Goal: Information Seeking & Learning: Learn about a topic

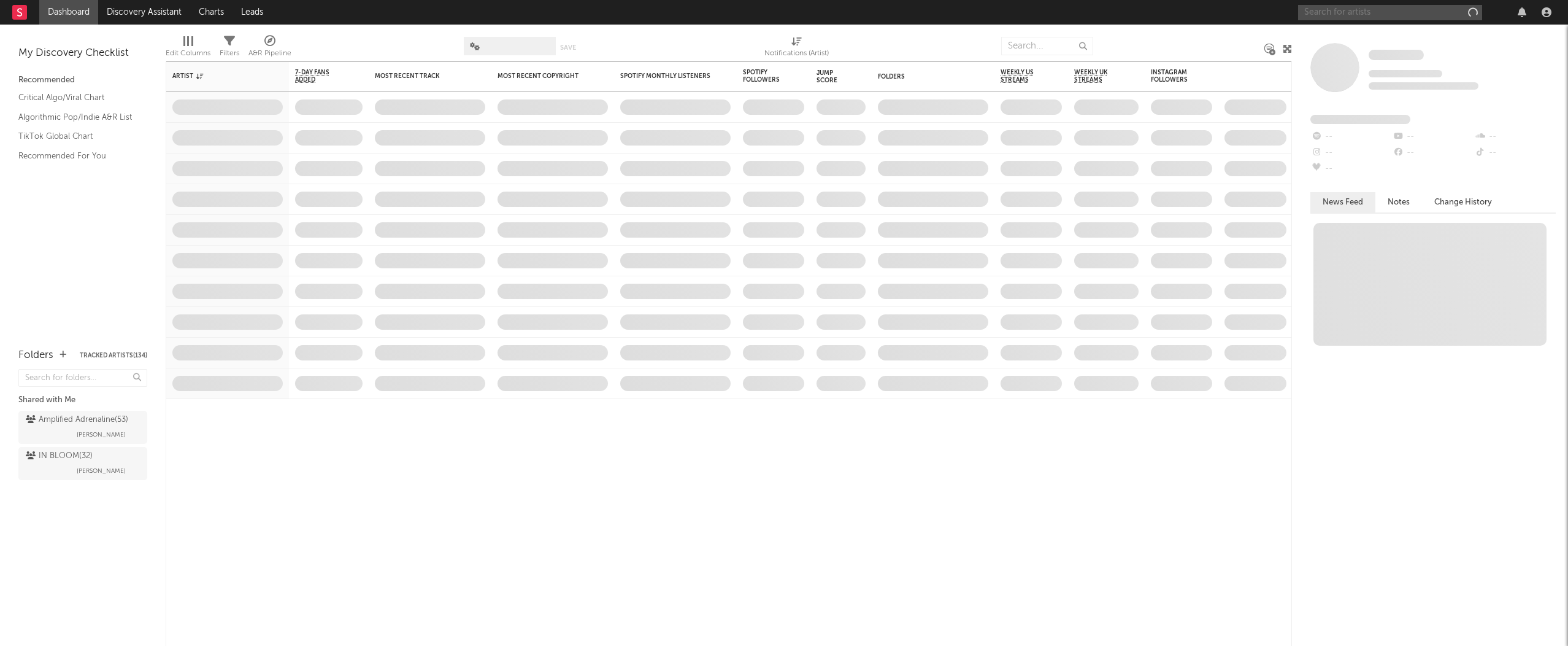
click at [1347, 11] on input "text" at bounding box center [1390, 12] width 184 height 15
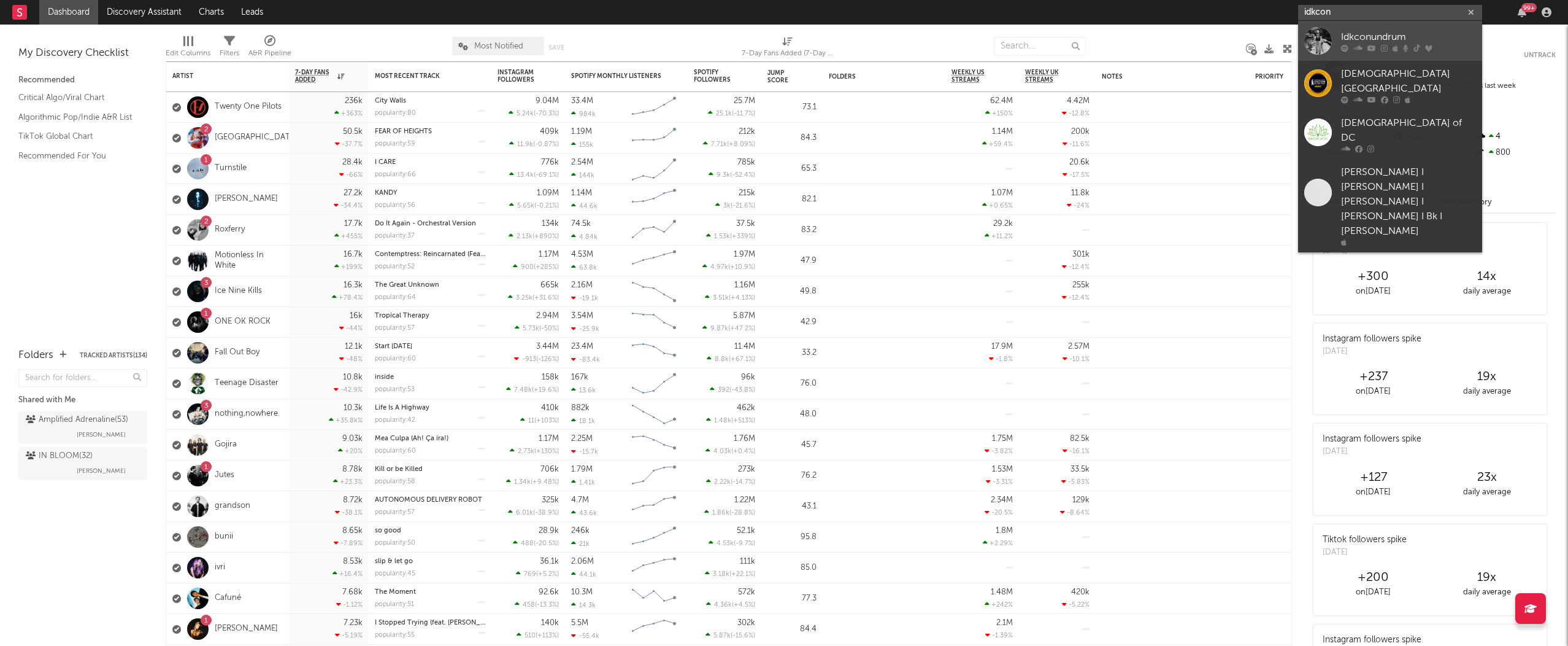
type input "idkcon"
click at [1385, 37] on div "Idkconundrum" at bounding box center [1408, 37] width 135 height 14
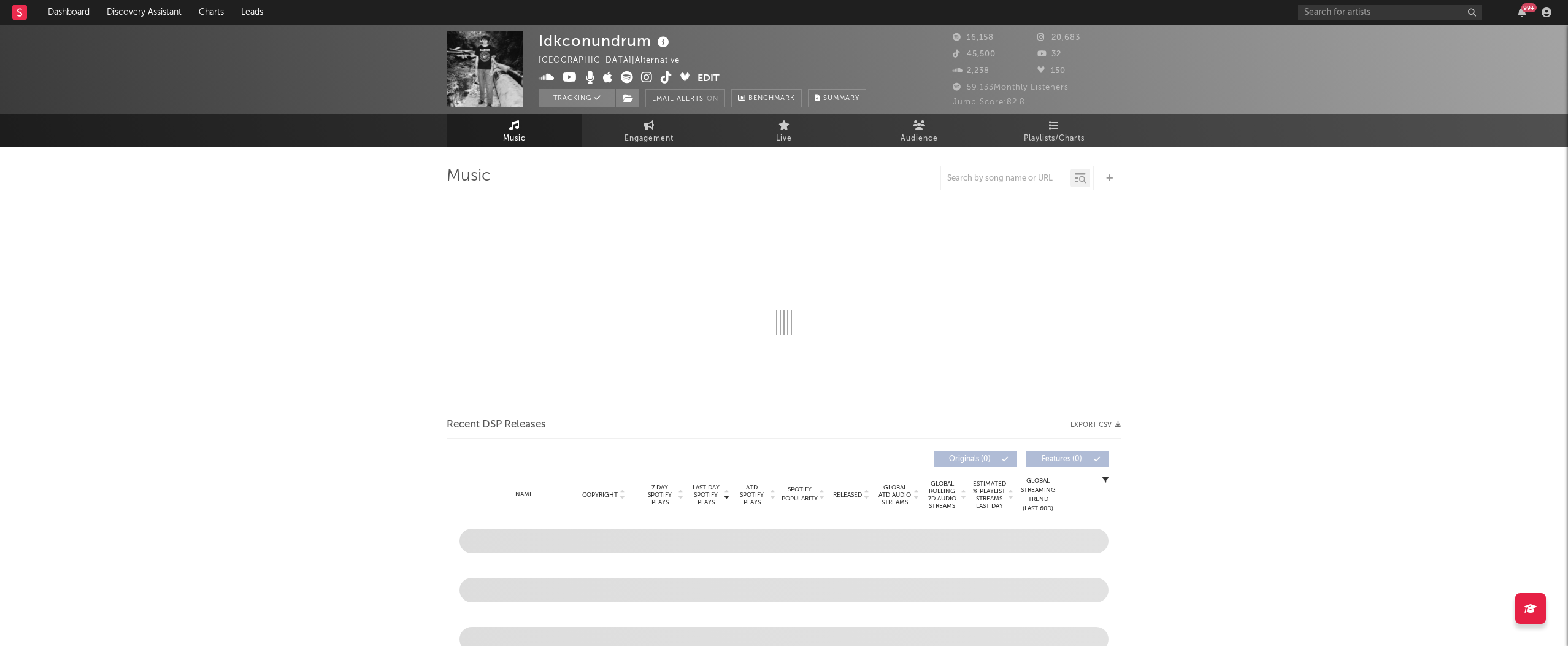
select select "6m"
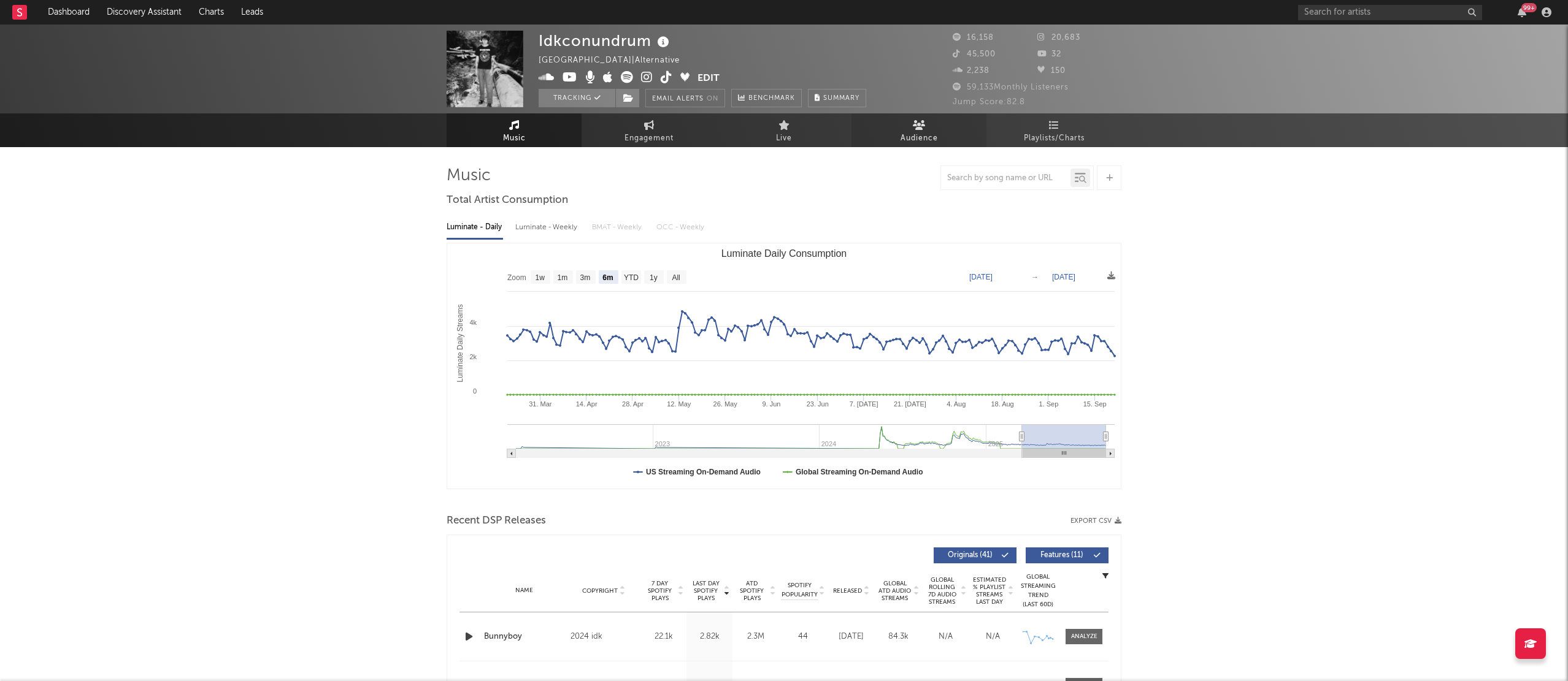
click at [926, 129] on link "Audience" at bounding box center [918, 130] width 135 height 33
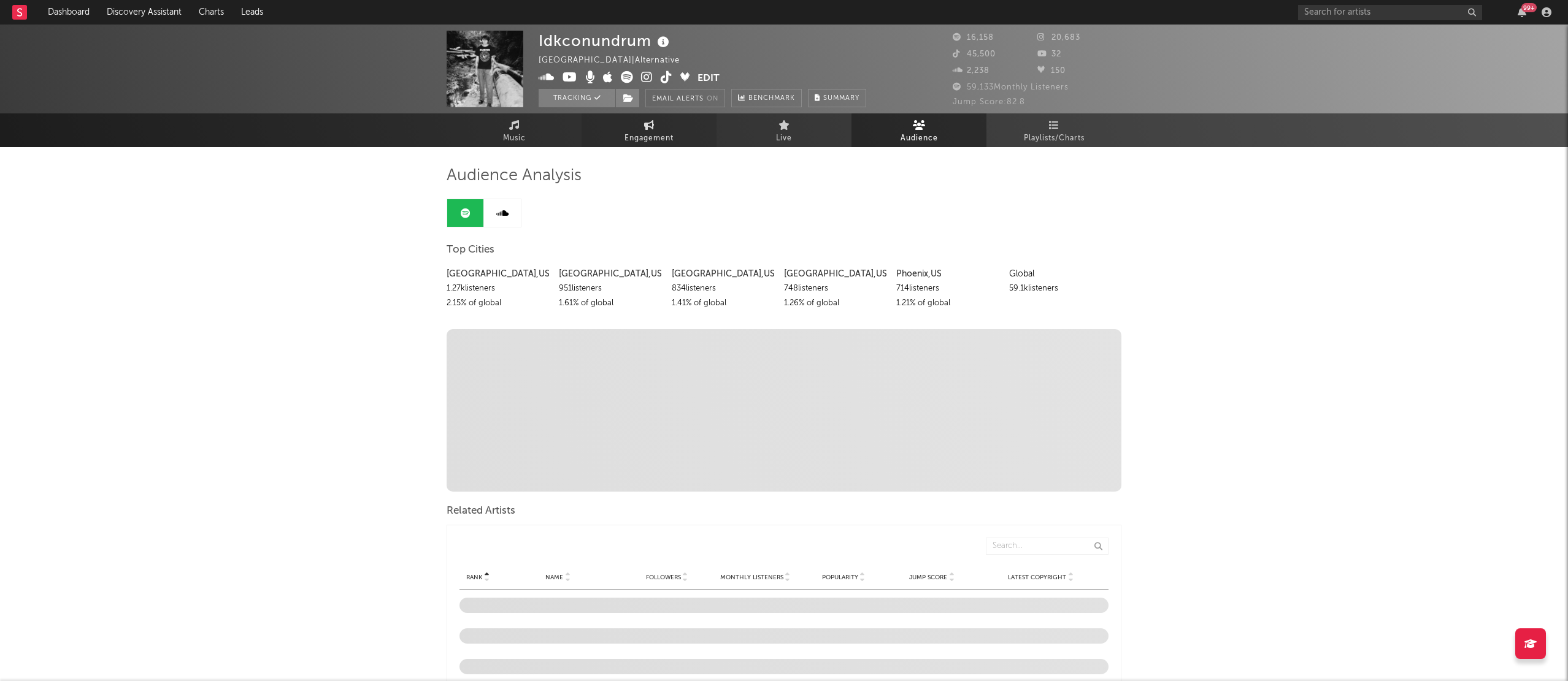
click at [646, 129] on icon at bounding box center [649, 125] width 10 height 10
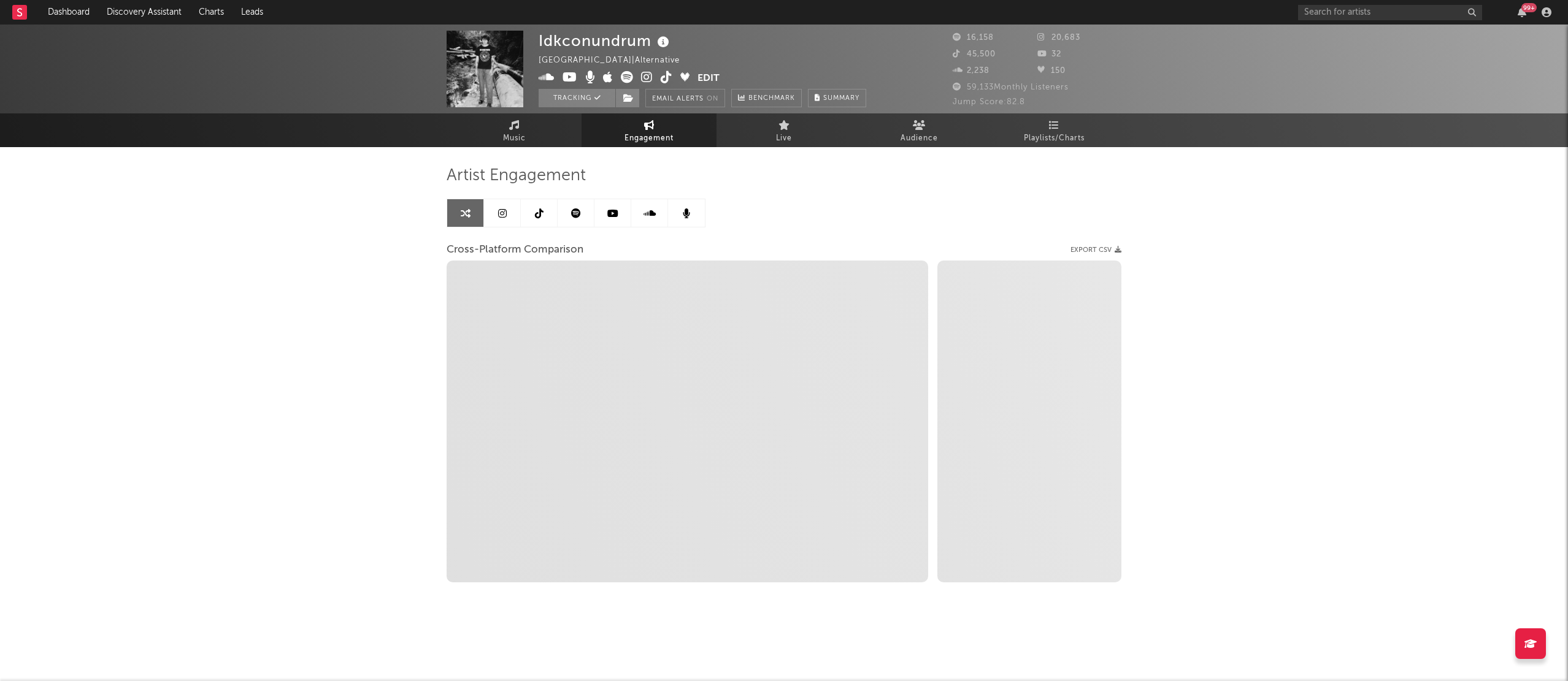
select select "1w"
click at [646, 78] on icon at bounding box center [646, 77] width 12 height 12
click at [662, 77] on icon at bounding box center [666, 77] width 12 height 12
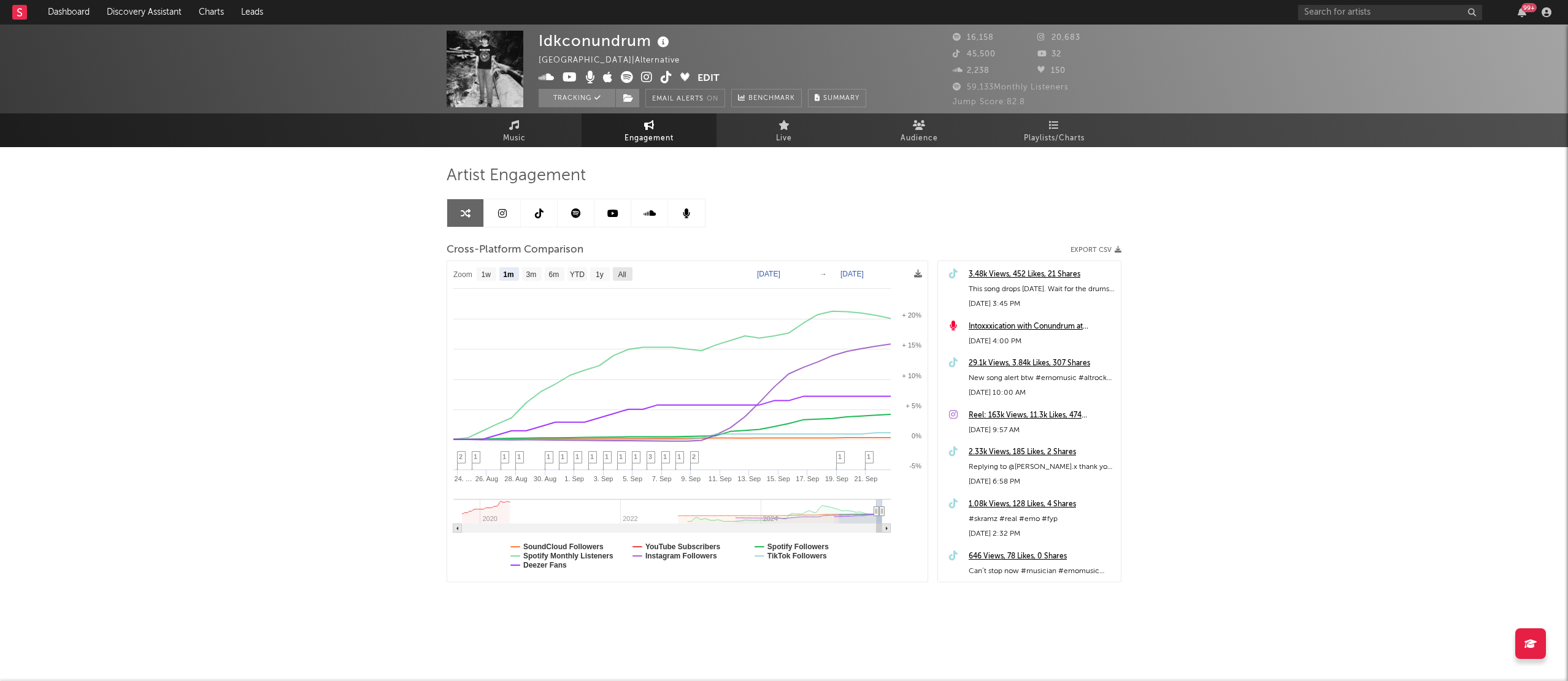
click at [620, 274] on text "All" at bounding box center [622, 274] width 8 height 9
select select "All"
type input "[DATE]"
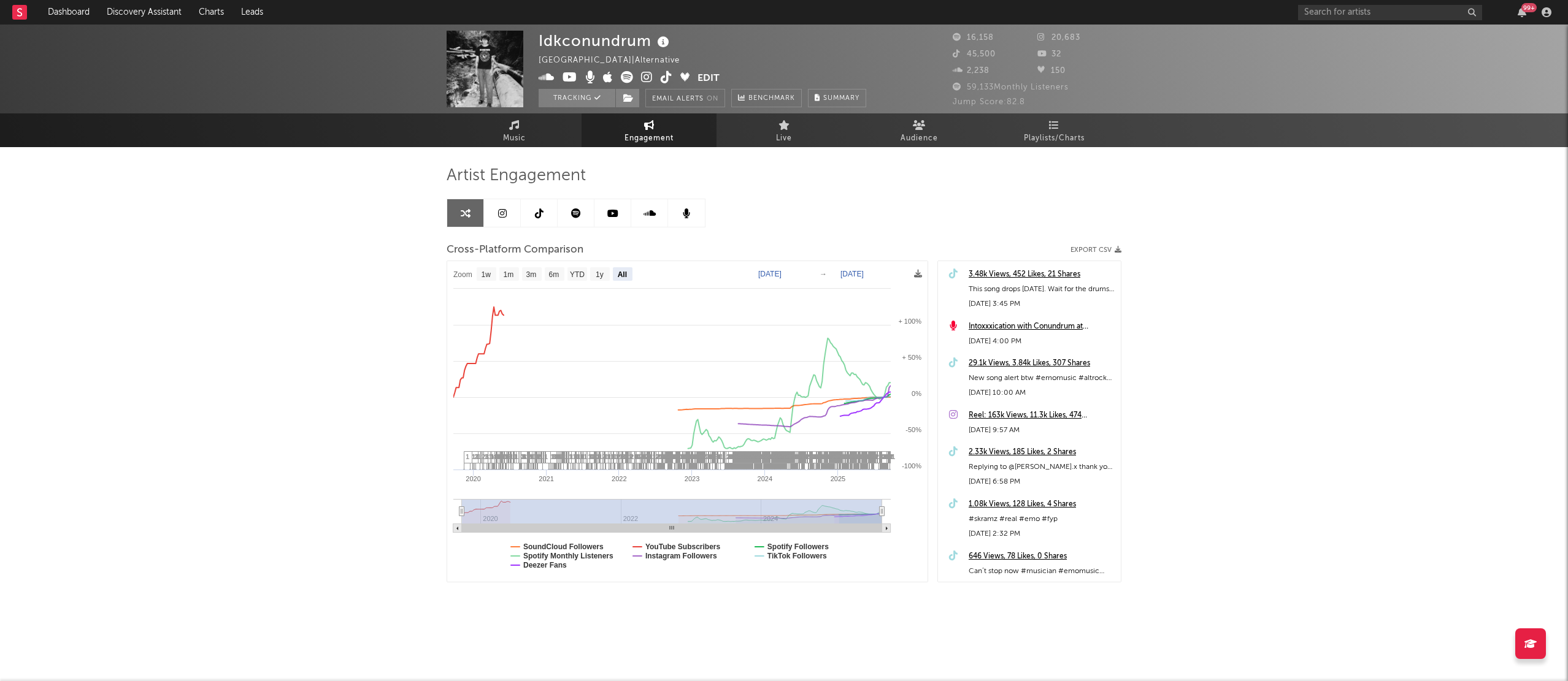
select select "All"
click at [1297, 250] on div "Idkconundrum [GEOGRAPHIC_DATA] | Alternative Edit Tracking Email Alerts On Benc…" at bounding box center [784, 346] width 1568 height 644
click at [908, 142] on span "Audience" at bounding box center [918, 139] width 38 height 14
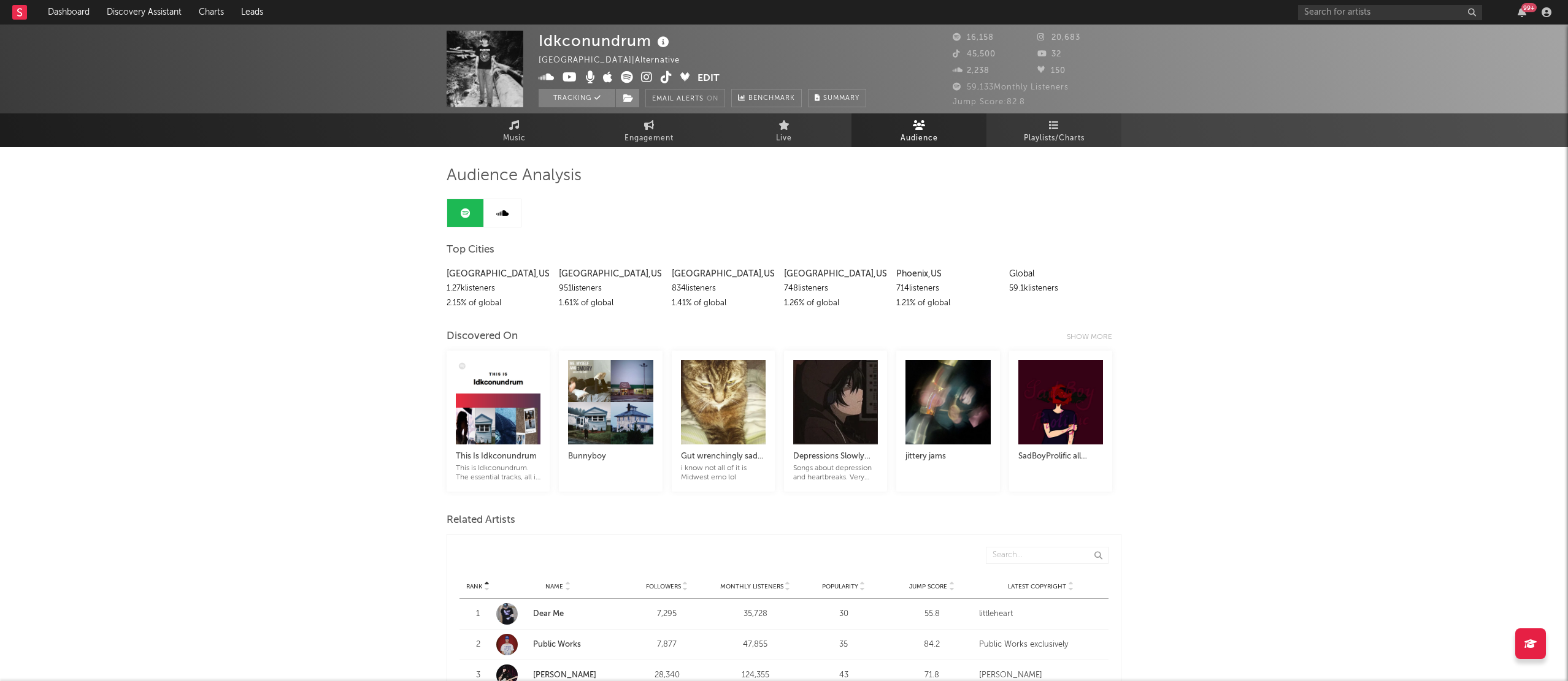
click at [1060, 128] on link "Playlists/Charts" at bounding box center [1053, 130] width 135 height 33
